Goal: Task Accomplishment & Management: Use online tool/utility

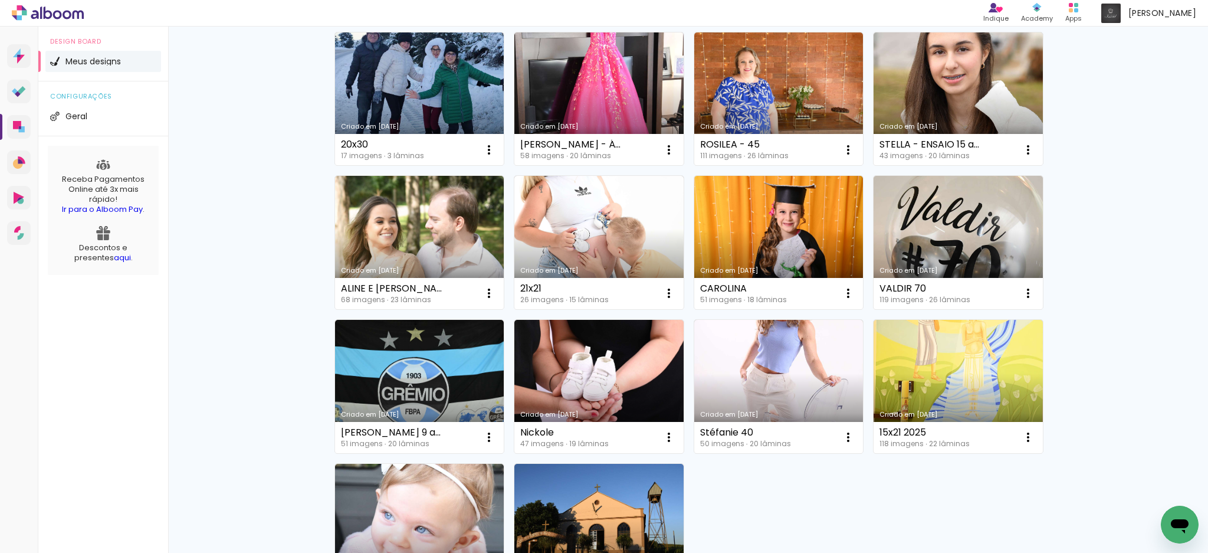
scroll to position [550, 0]
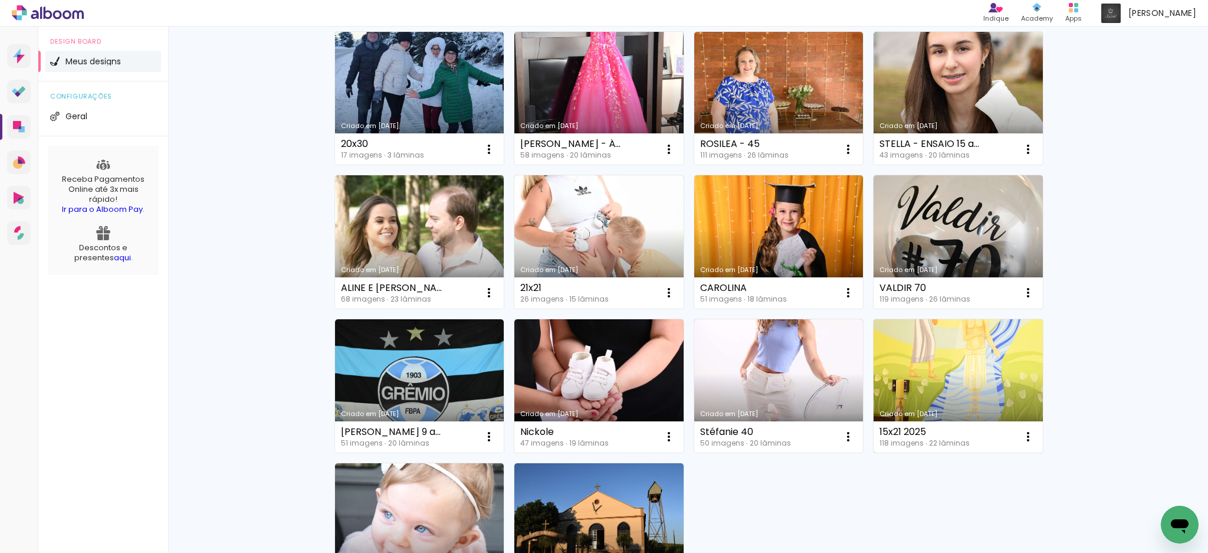
click at [985, 406] on link "Criado em [DATE]" at bounding box center [957, 385] width 169 height 133
